Goal: Task Accomplishment & Management: Manage account settings

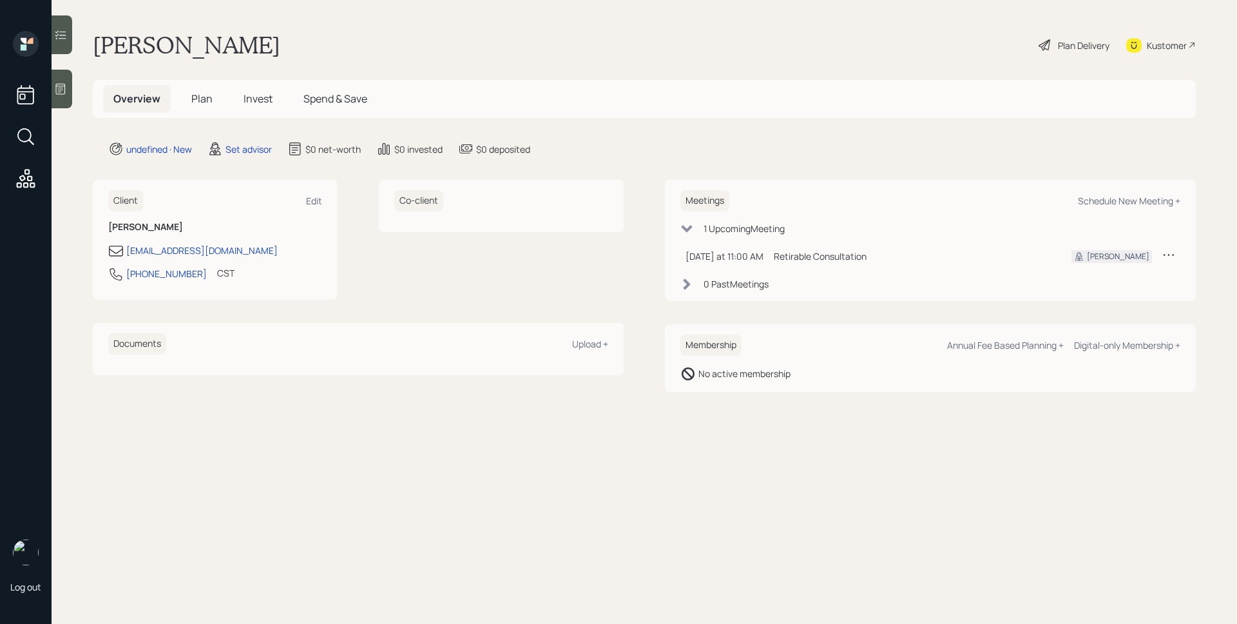
click at [56, 93] on icon at bounding box center [60, 88] width 13 height 13
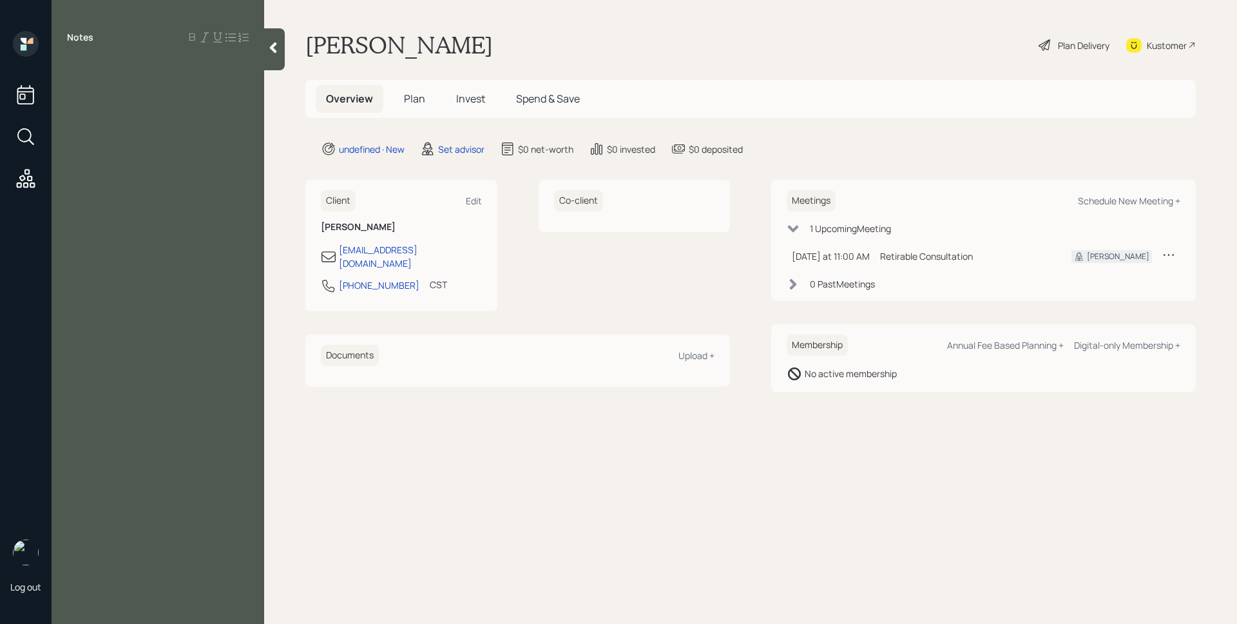
click at [280, 46] on icon at bounding box center [273, 47] width 13 height 13
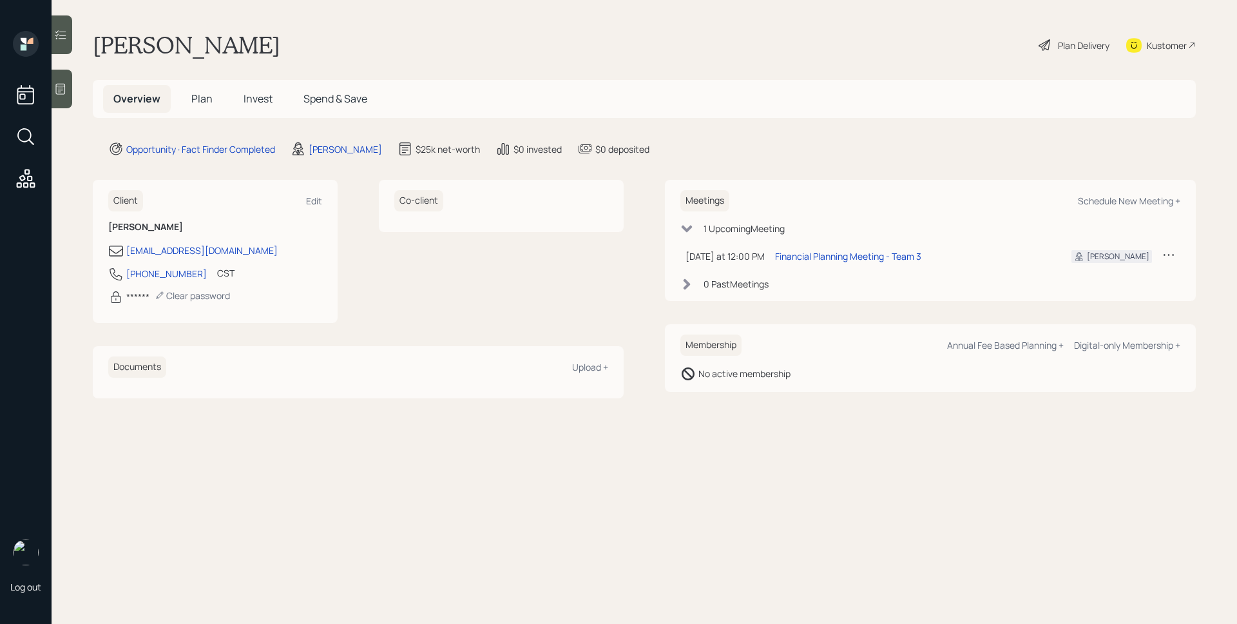
click at [42, 180] on div "Log out" at bounding box center [26, 312] width 52 height 624
